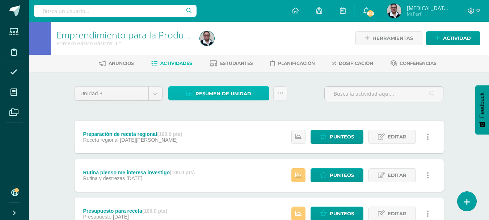
click at [209, 93] on span "Resumen de unidad" at bounding box center [223, 93] width 56 height 13
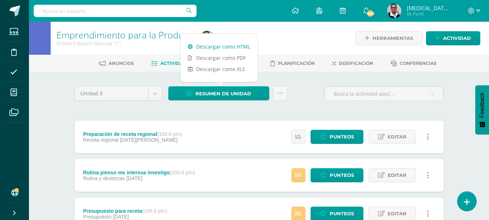
click at [215, 47] on link "Descargar como HTML" at bounding box center [219, 46] width 77 height 11
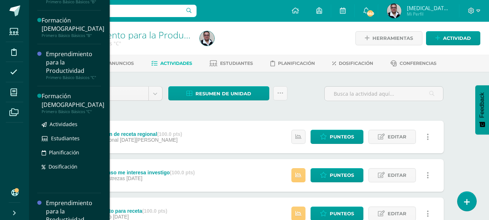
scroll to position [120, 0]
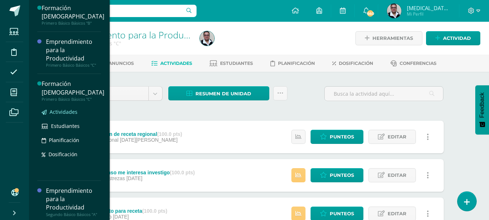
click at [64, 113] on span "Actividades" at bounding box center [64, 111] width 28 height 7
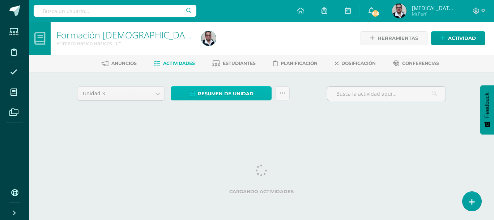
click at [228, 94] on span "Resumen de unidad" at bounding box center [226, 93] width 56 height 13
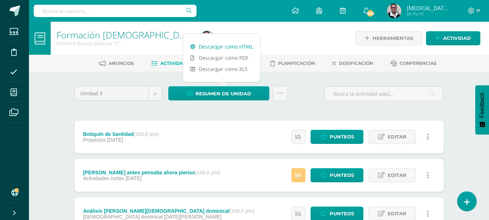
click at [219, 46] on link "Descargar como HTML" at bounding box center [221, 46] width 77 height 11
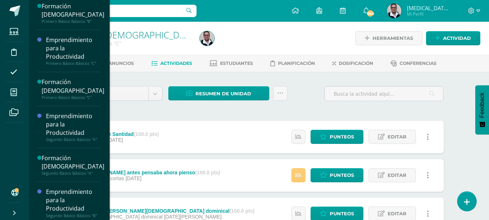
scroll to position [120, 0]
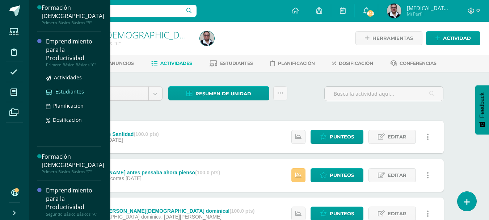
click at [62, 90] on span "Estudiantes" at bounding box center [69, 91] width 29 height 7
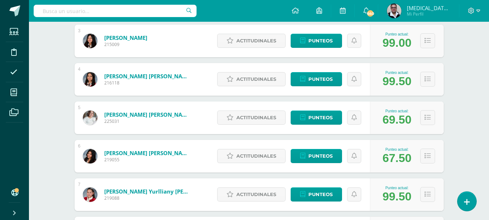
scroll to position [212, 0]
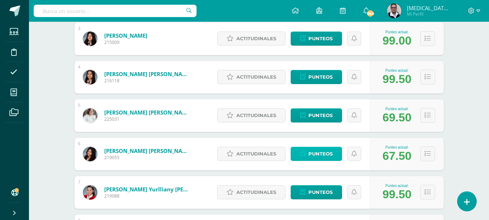
click at [317, 154] on span "Punteos" at bounding box center [320, 153] width 24 height 13
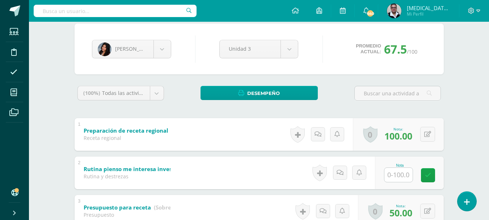
scroll to position [96, 0]
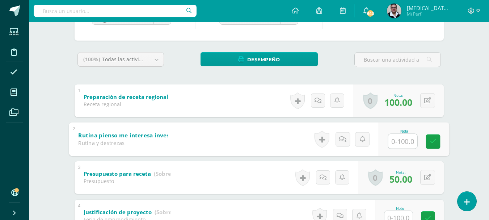
click at [398, 141] on input "text" at bounding box center [402, 141] width 29 height 14
type input "100"
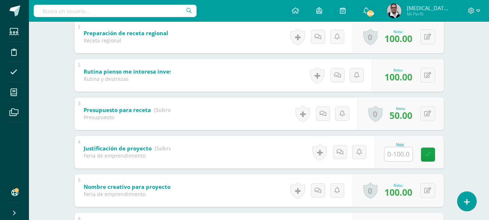
scroll to position [183, 0]
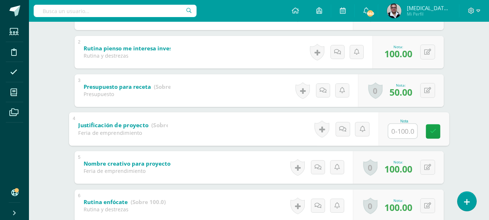
click at [399, 131] on input "text" at bounding box center [402, 130] width 29 height 14
type input "100"
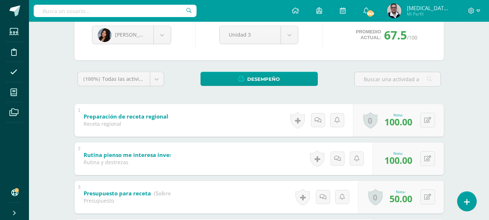
scroll to position [0, 0]
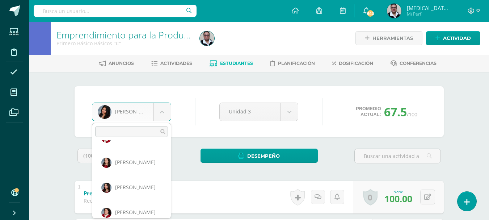
scroll to position [180, 0]
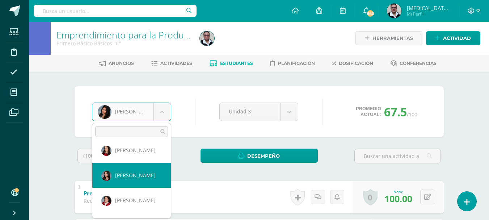
select select "184"
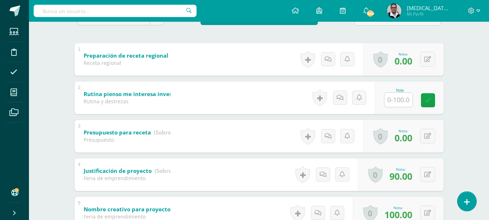
scroll to position [139, 0]
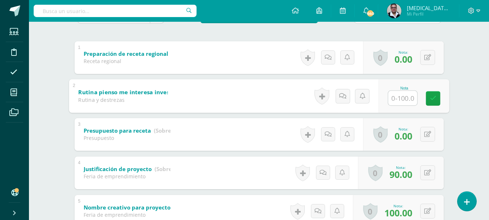
click at [406, 97] on input "text" at bounding box center [402, 97] width 29 height 14
type input "100"
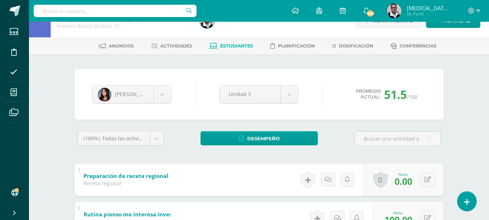
scroll to position [0, 0]
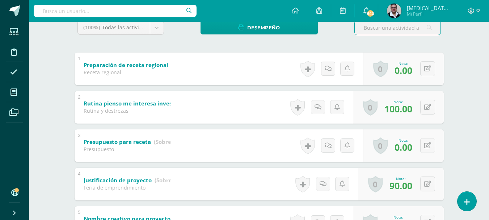
scroll to position [146, 0]
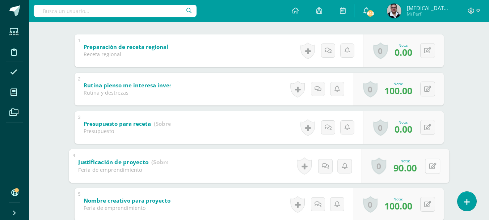
click at [428, 166] on button at bounding box center [432, 165] width 15 height 15
type input "95"
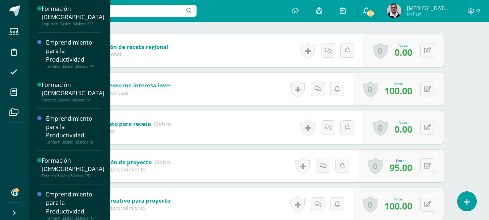
scroll to position [425, 0]
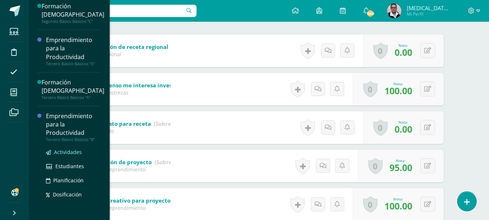
click at [68, 150] on span "Actividades" at bounding box center [68, 151] width 28 height 7
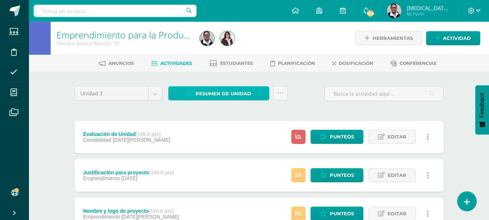
click at [222, 94] on span "Resumen de unidad" at bounding box center [223, 93] width 56 height 13
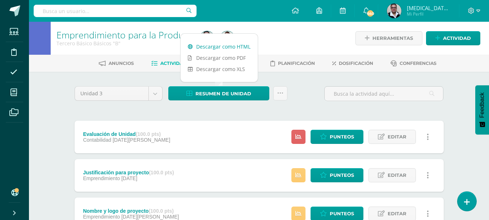
click at [218, 46] on link "Descargar como HTML" at bounding box center [219, 46] width 77 height 11
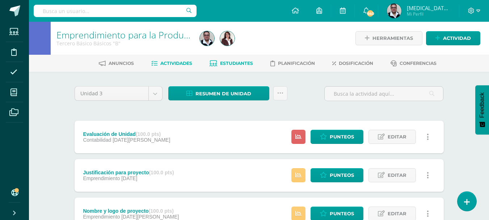
click at [240, 64] on span "Estudiantes" at bounding box center [236, 62] width 33 height 5
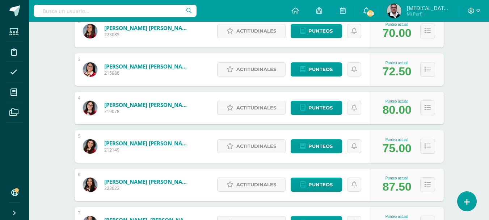
scroll to position [183, 0]
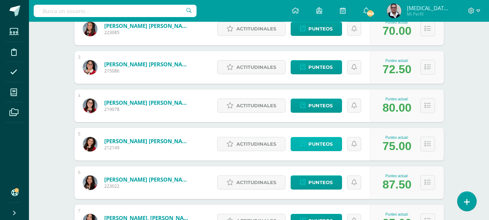
click at [309, 145] on span "Punteos" at bounding box center [320, 143] width 24 height 13
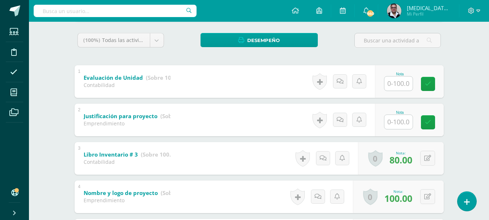
scroll to position [122, 0]
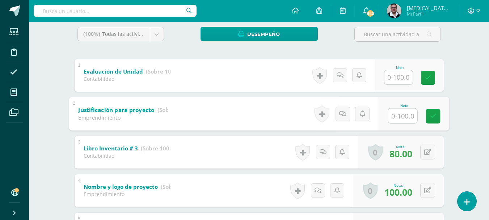
click at [393, 118] on input "text" at bounding box center [402, 115] width 29 height 14
type input "100"
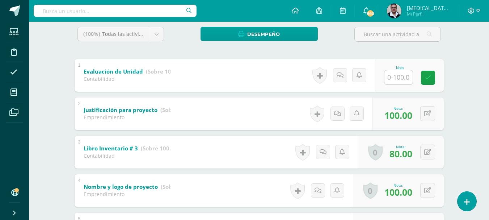
scroll to position [0, 0]
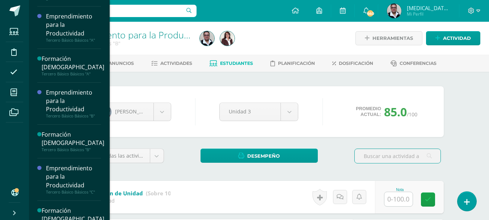
scroll to position [464, 0]
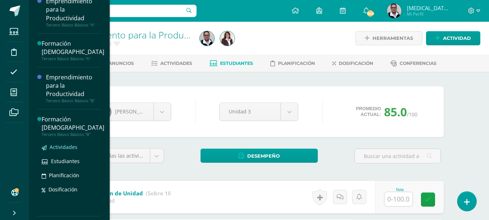
click at [64, 149] on span "Actividades" at bounding box center [64, 146] width 28 height 7
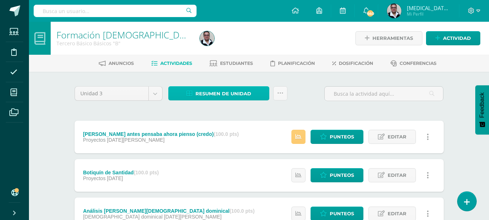
click at [218, 97] on span "Resumen de unidad" at bounding box center [223, 93] width 56 height 13
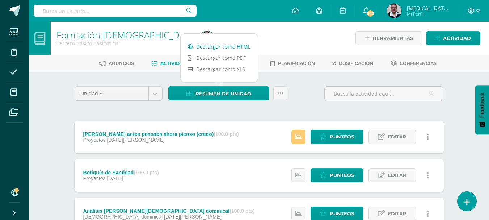
click at [217, 46] on link "Descargar como HTML" at bounding box center [219, 46] width 77 height 11
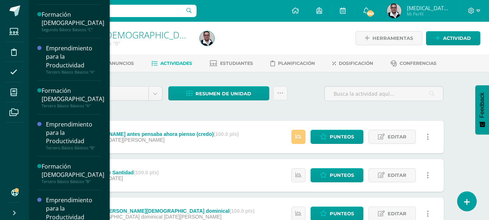
scroll to position [436, 0]
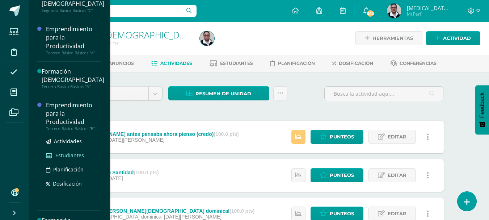
click at [71, 155] on span "Estudiantes" at bounding box center [69, 155] width 29 height 7
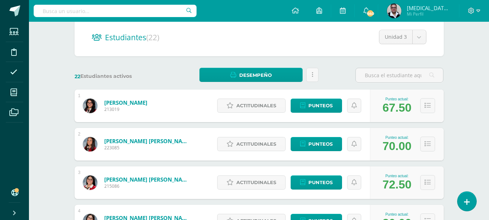
scroll to position [84, 0]
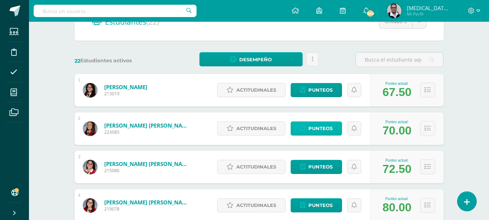
click at [318, 129] on span "Punteos" at bounding box center [320, 128] width 24 height 13
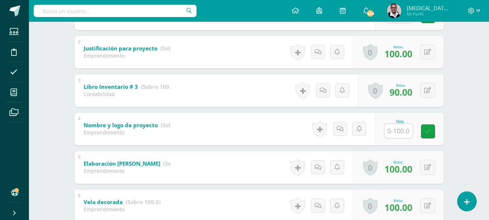
scroll to position [184, 0]
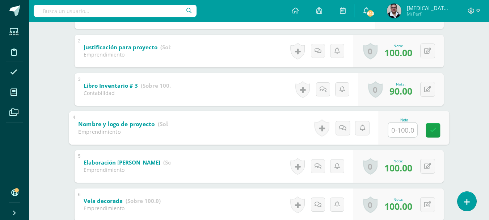
click at [403, 133] on input "text" at bounding box center [402, 129] width 29 height 14
type input "100"
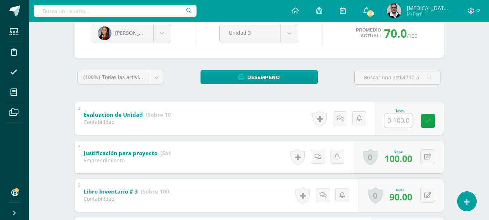
scroll to position [0, 0]
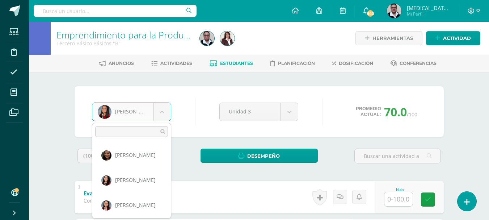
scroll to position [203, 0]
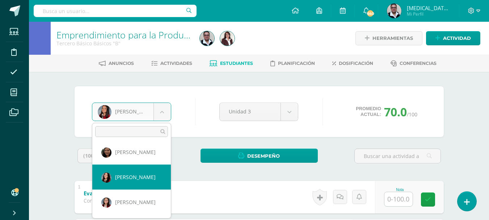
select select "284"
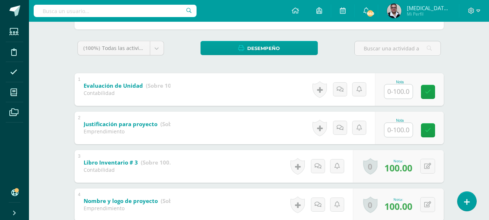
scroll to position [115, 0]
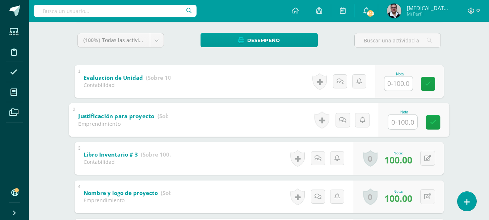
click at [407, 123] on input "text" at bounding box center [402, 121] width 29 height 14
type input "100"
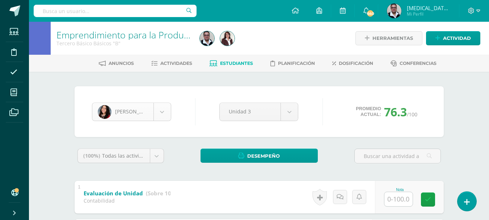
scroll to position [174, 0]
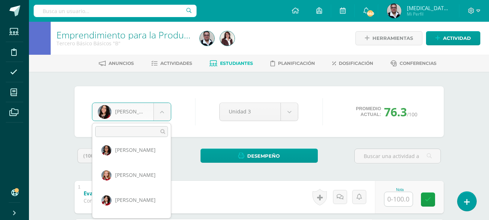
scroll to position [433, 0]
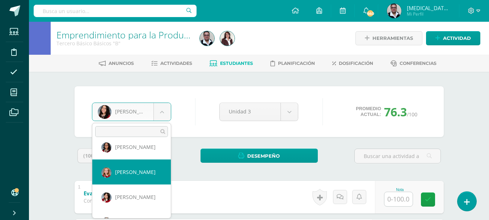
select select "815"
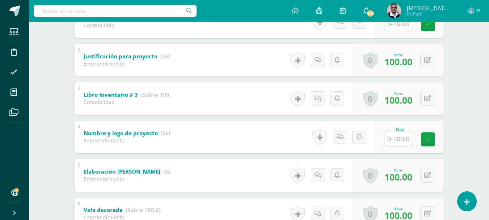
scroll to position [177, 0]
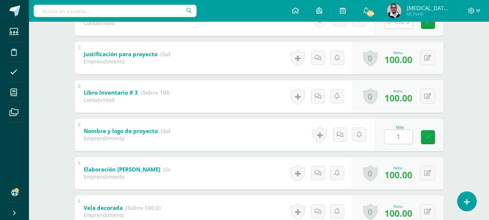
click at [394, 138] on input "1" at bounding box center [398, 137] width 28 height 14
type input "100"
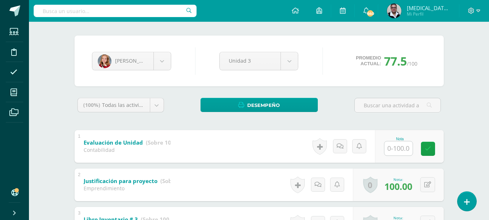
scroll to position [0, 0]
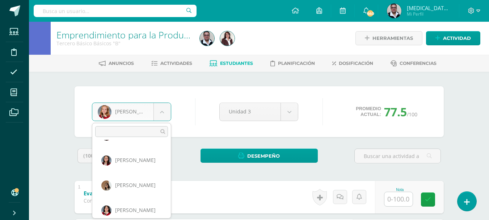
scroll to position [242, 0]
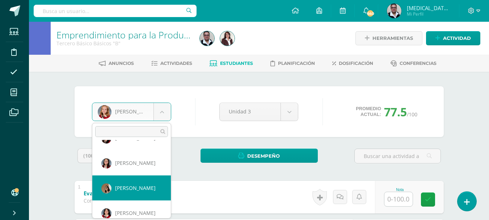
select select "3697"
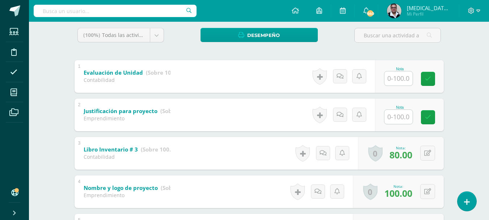
scroll to position [119, 0]
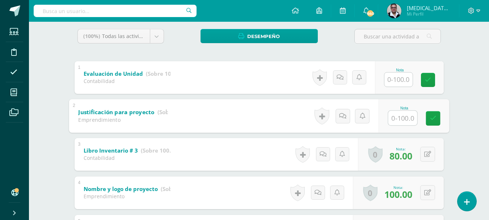
click at [397, 117] on input "text" at bounding box center [402, 117] width 29 height 14
type input "100"
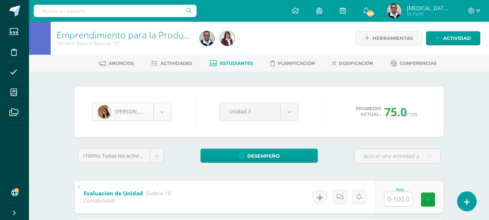
scroll to position [224, 0]
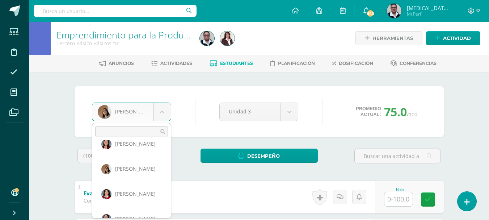
scroll to position [271, 0]
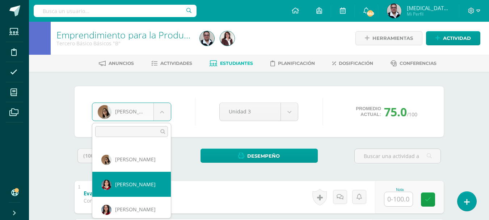
select select "286"
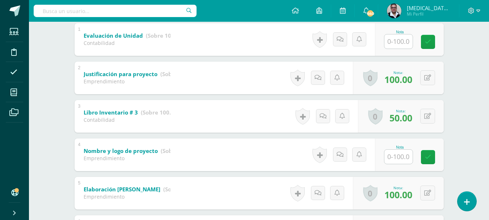
scroll to position [183, 0]
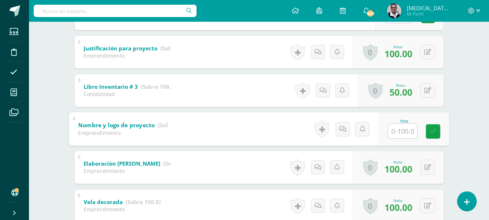
click at [408, 128] on input "text" at bounding box center [402, 130] width 29 height 14
type input "100"
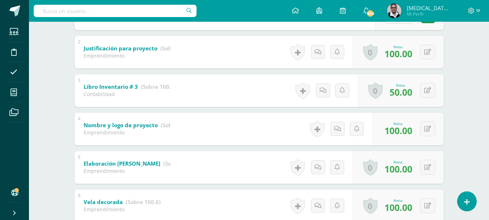
scroll to position [0, 0]
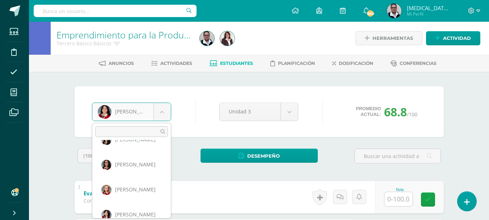
scroll to position [477, 0]
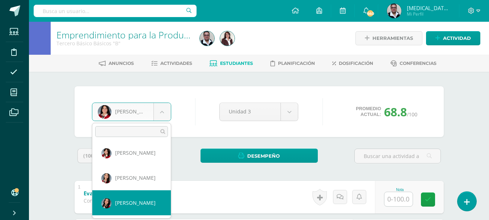
select select "279"
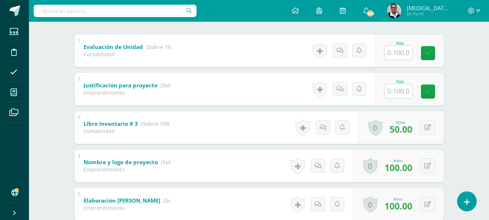
scroll to position [146, 0]
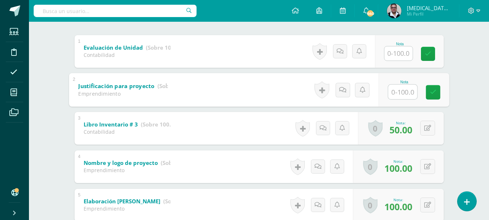
click at [395, 89] on input "text" at bounding box center [402, 91] width 29 height 14
type input "100"
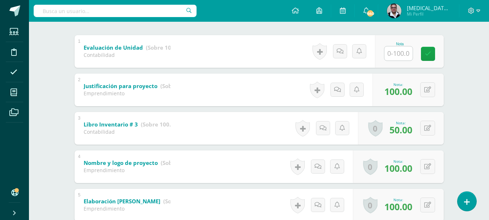
scroll to position [0, 0]
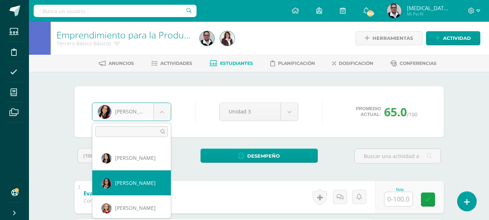
select select "291"
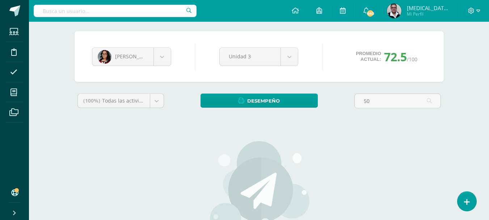
scroll to position [44, 0]
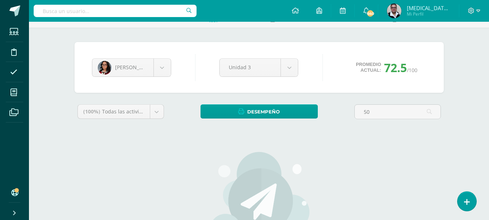
type input "5"
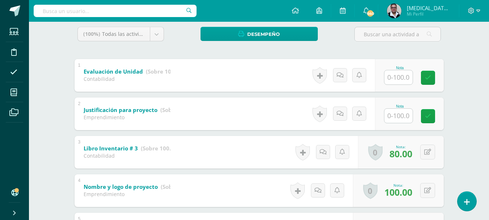
scroll to position [126, 0]
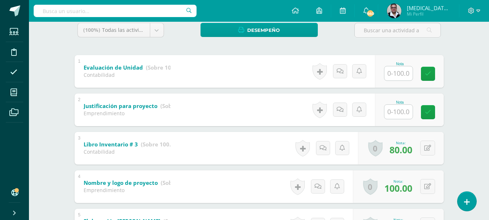
click at [398, 109] on input "text" at bounding box center [398, 112] width 28 height 14
type input "50"
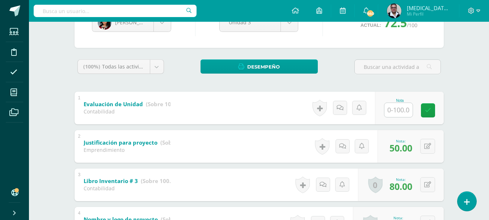
scroll to position [0, 0]
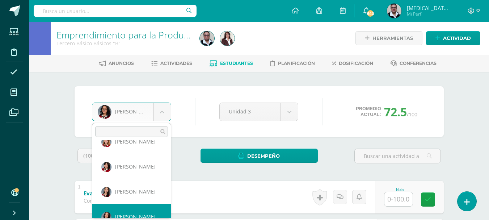
scroll to position [474, 0]
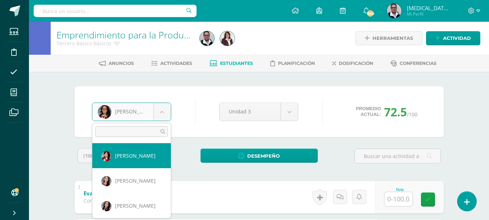
select select "3526"
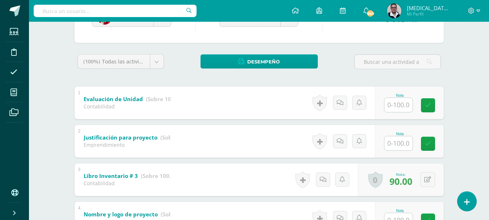
scroll to position [9, 0]
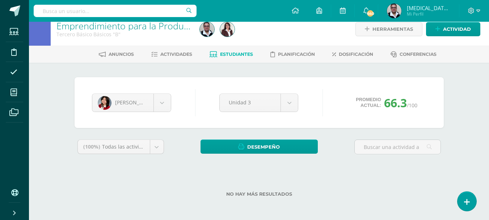
drag, startPoint x: 492, startPoint y: 40, endPoint x: 494, endPoint y: 67, distance: 27.2
click at [489, 67] on html "Estudiantes Disciplina Asistencia Mis cursos Archivos Soporte Ayuda Reportar un…" at bounding box center [244, 105] width 489 height 229
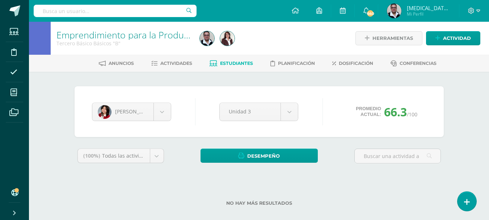
scroll to position [9, 0]
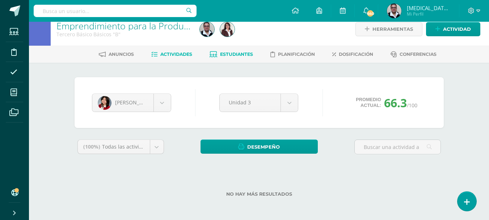
click at [176, 57] on span "Actividades" at bounding box center [176, 53] width 32 height 5
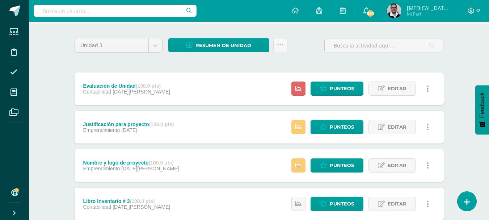
scroll to position [66, 0]
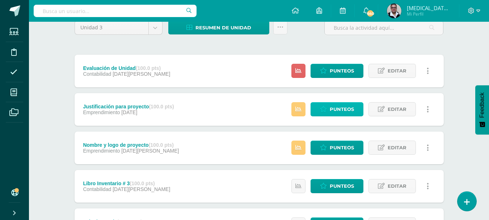
click at [326, 108] on icon at bounding box center [323, 109] width 7 height 6
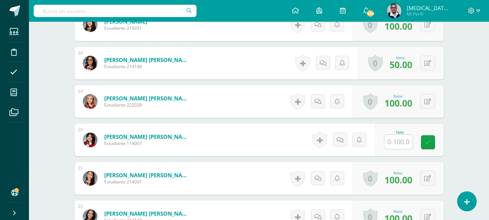
scroll to position [859, 0]
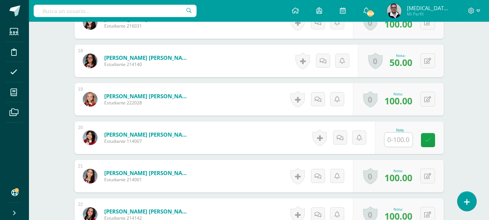
click at [405, 142] on input "text" at bounding box center [398, 139] width 28 height 14
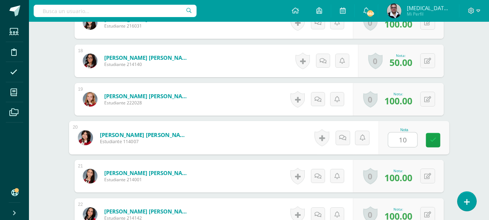
type input "100"
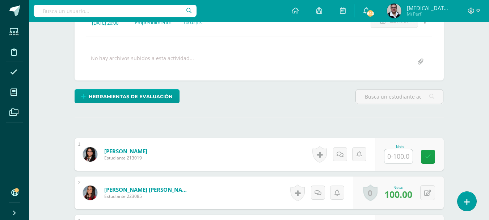
scroll to position [0, 0]
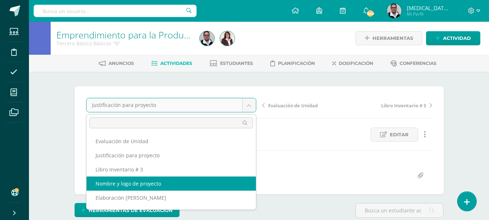
select select "/dashboard/teacher/grade-activity/195900/"
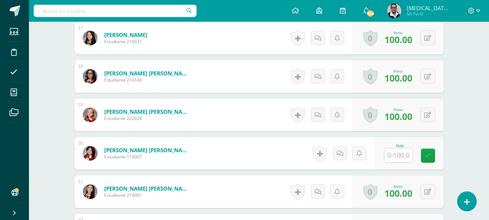
scroll to position [844, 0]
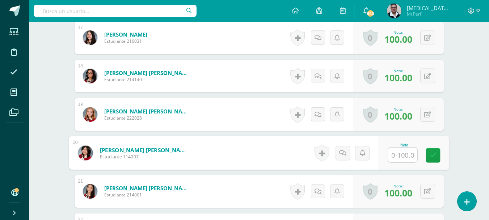
click at [402, 155] on input "text" at bounding box center [402, 155] width 29 height 14
type input "100"
